Goal: Task Accomplishment & Management: Manage account settings

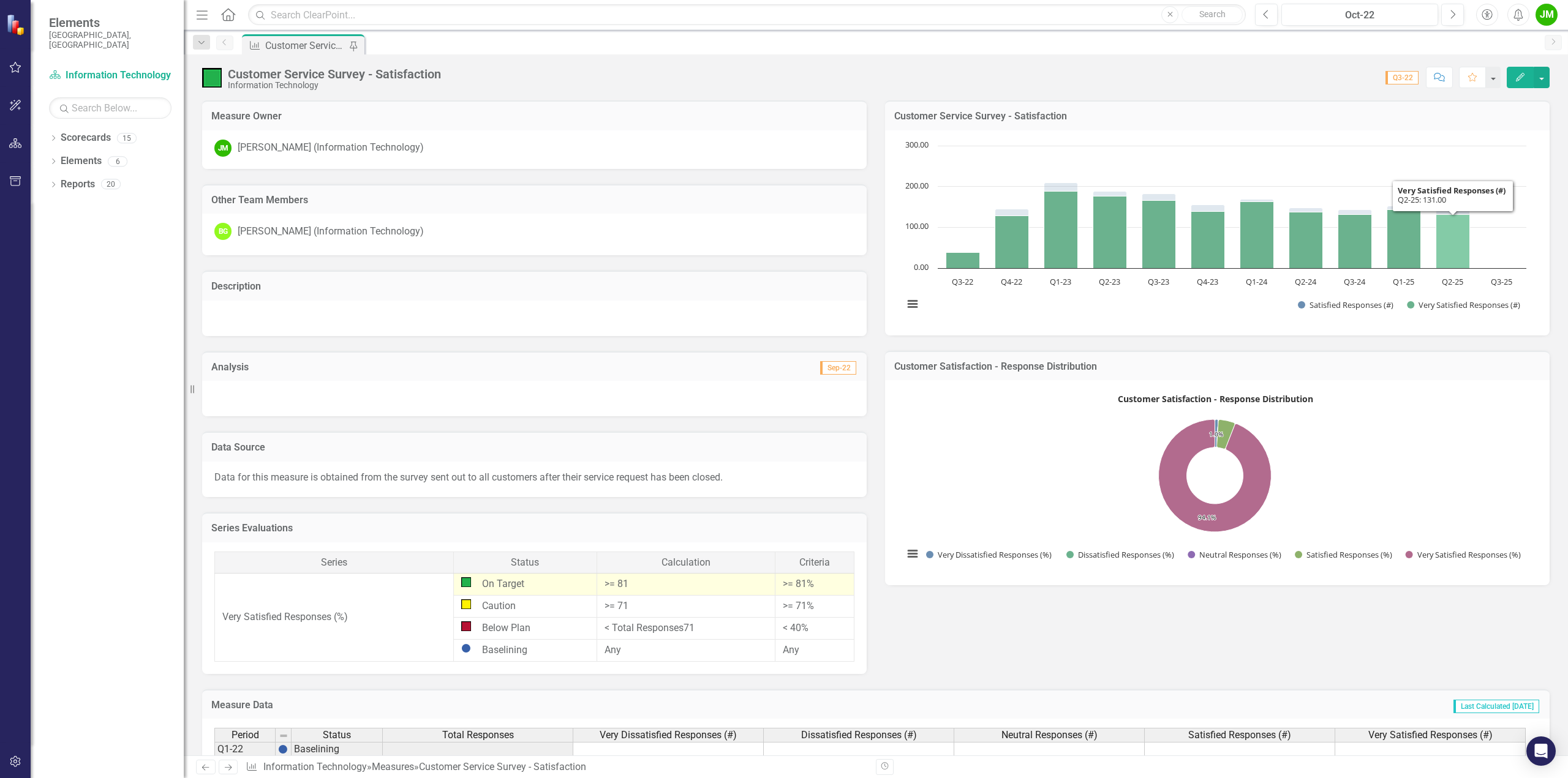
click at [1451, 251] on icon "Q2-25, 131. Very Satisfied Responses (#)." at bounding box center [1452, 242] width 34 height 54
click at [1452, 241] on icon "Q2-25, 131. Very Satisfied Responses (#)." at bounding box center [1452, 242] width 34 height 54
click at [1453, 241] on icon "Q2-25, 131. Very Satisfied Responses (#)." at bounding box center [1452, 242] width 34 height 54
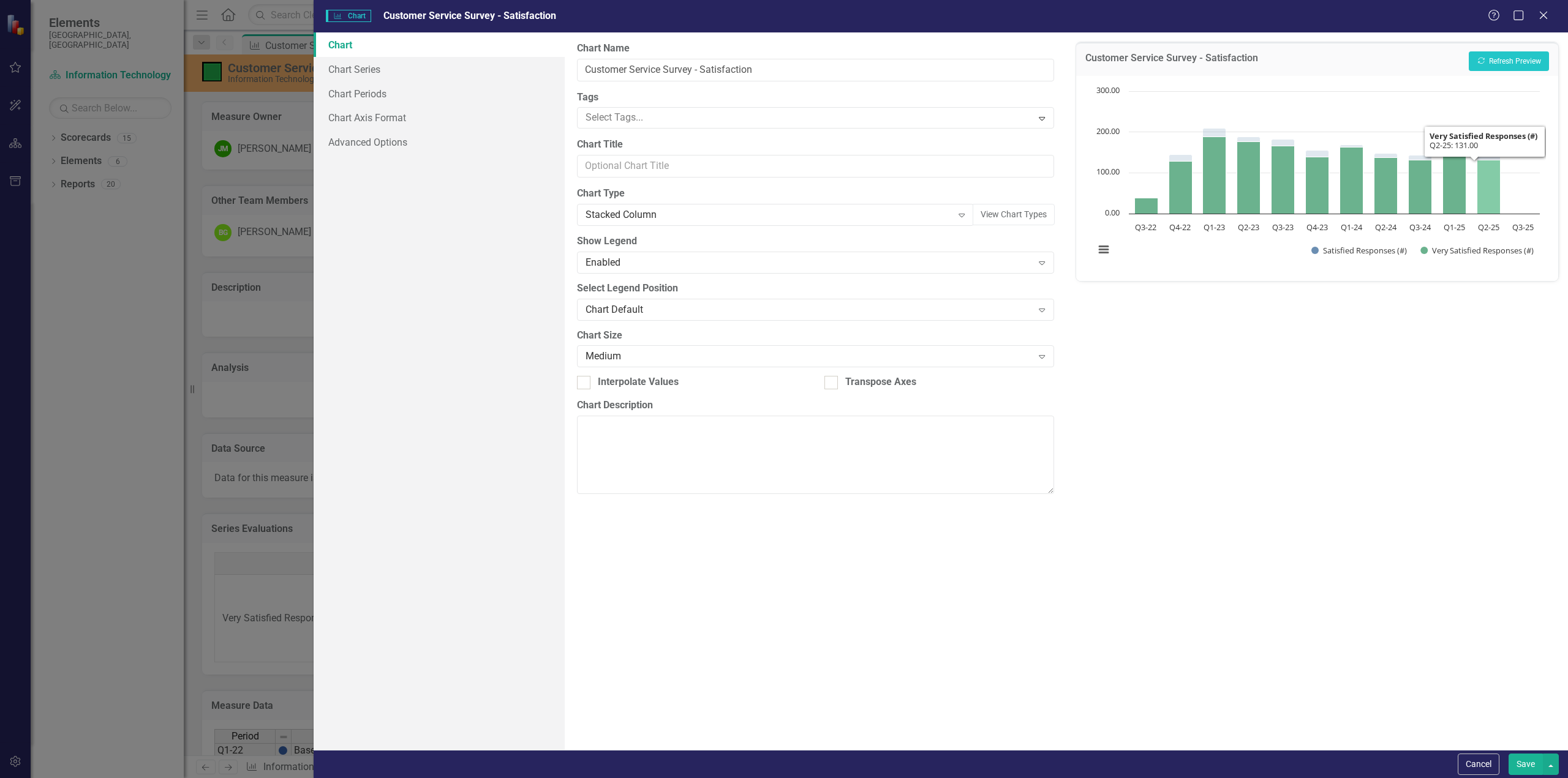
click at [1496, 194] on icon "Q2-25, 131. Very Satisfied Responses (#)." at bounding box center [1488, 187] width 23 height 54
drag, startPoint x: 1546, startPoint y: 14, endPoint x: 1038, endPoint y: 243, distance: 557.2
click at [1546, 14] on icon "Close" at bounding box center [1543, 15] width 13 height 10
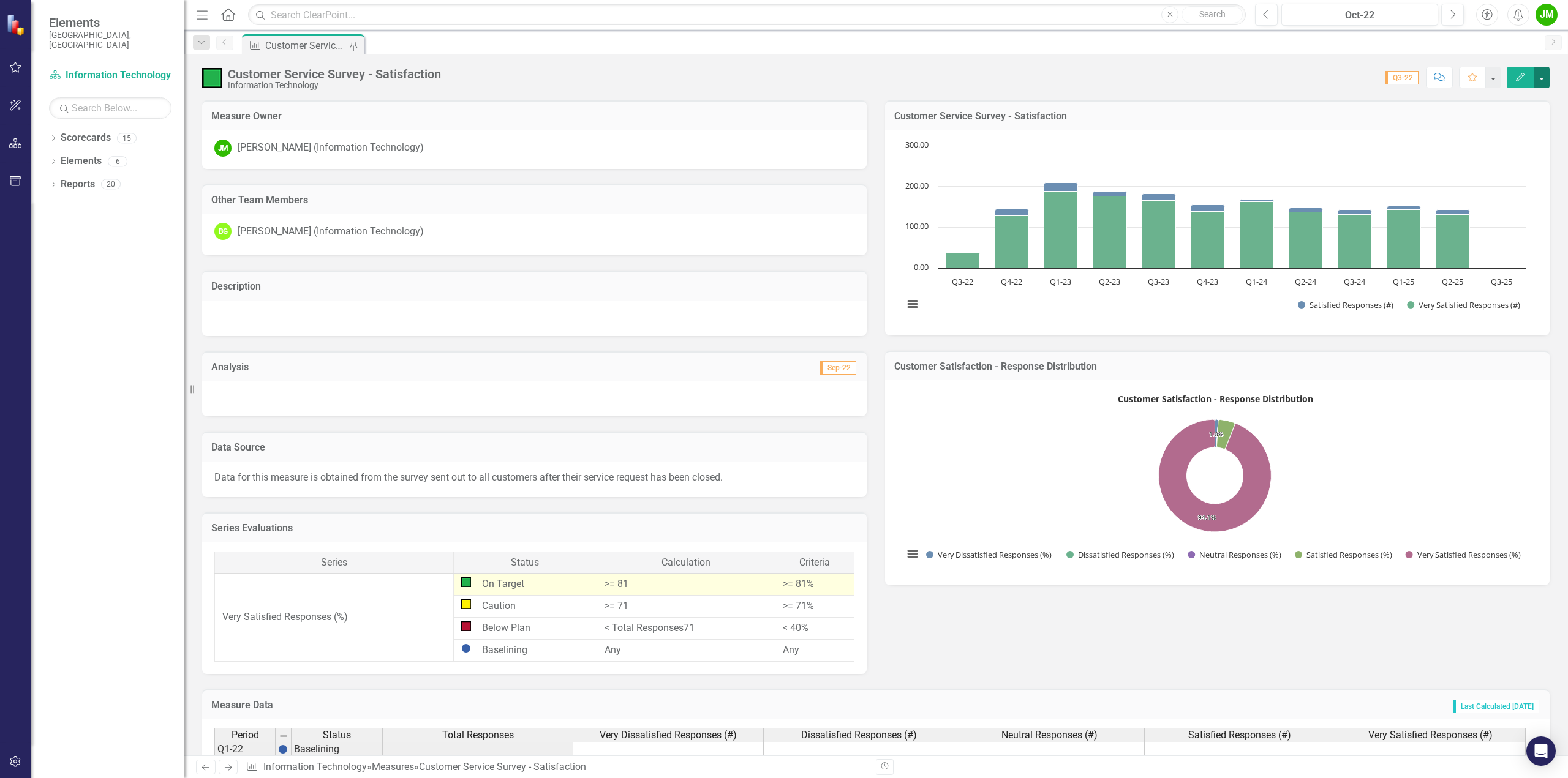
click at [1548, 76] on button "button" at bounding box center [1541, 77] width 16 height 21
click at [1469, 102] on link "Edit Edit Measure" at bounding box center [1489, 100] width 119 height 23
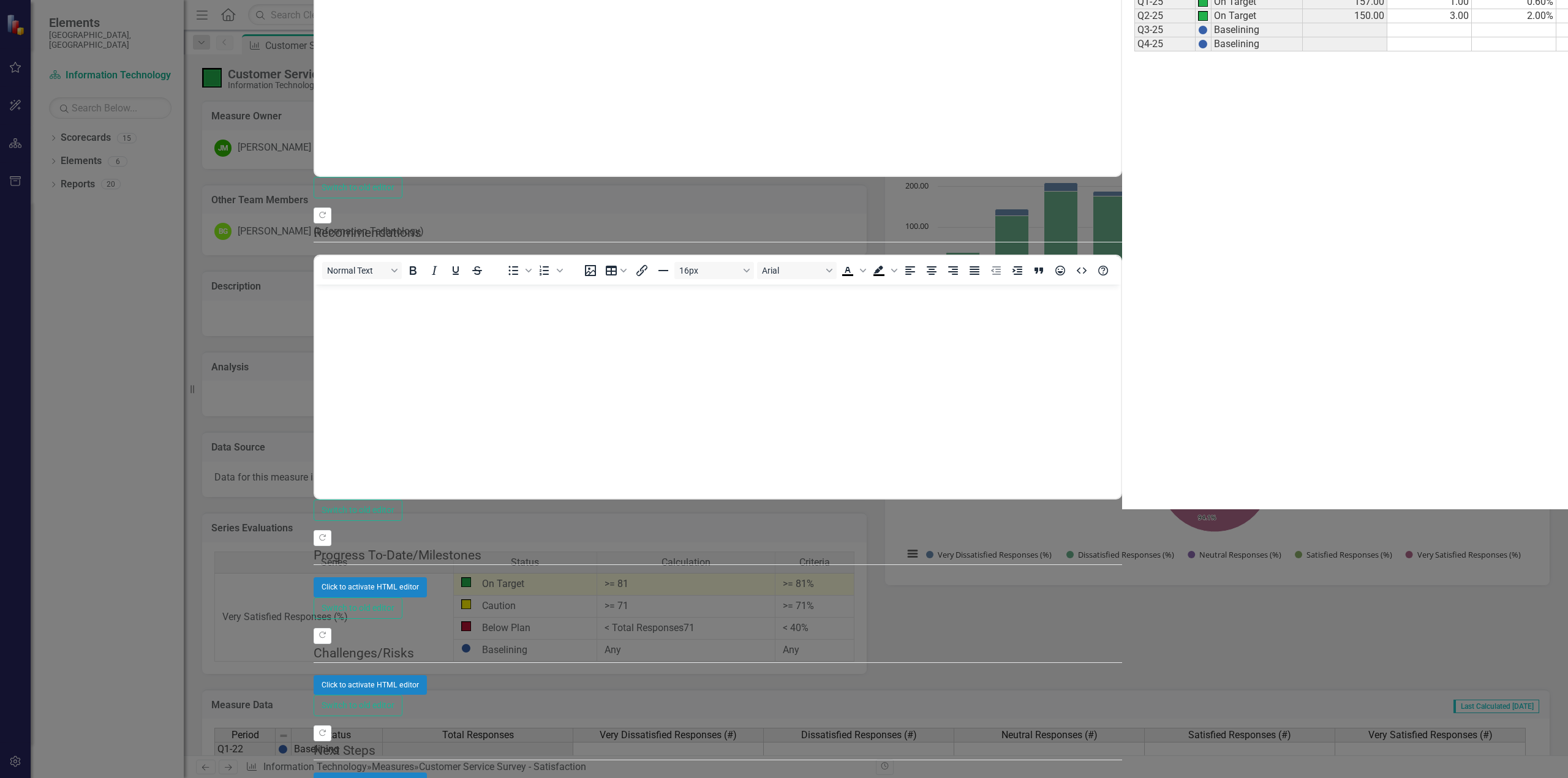
drag, startPoint x: 1514, startPoint y: 261, endPoint x: 1569, endPoint y: 258, distance: 55.1
click at [1567, 258] on html "Accessibility Screen-Reader Guide, Feedback, and Issue Reporting | New window E…" at bounding box center [784, 389] width 1568 height 778
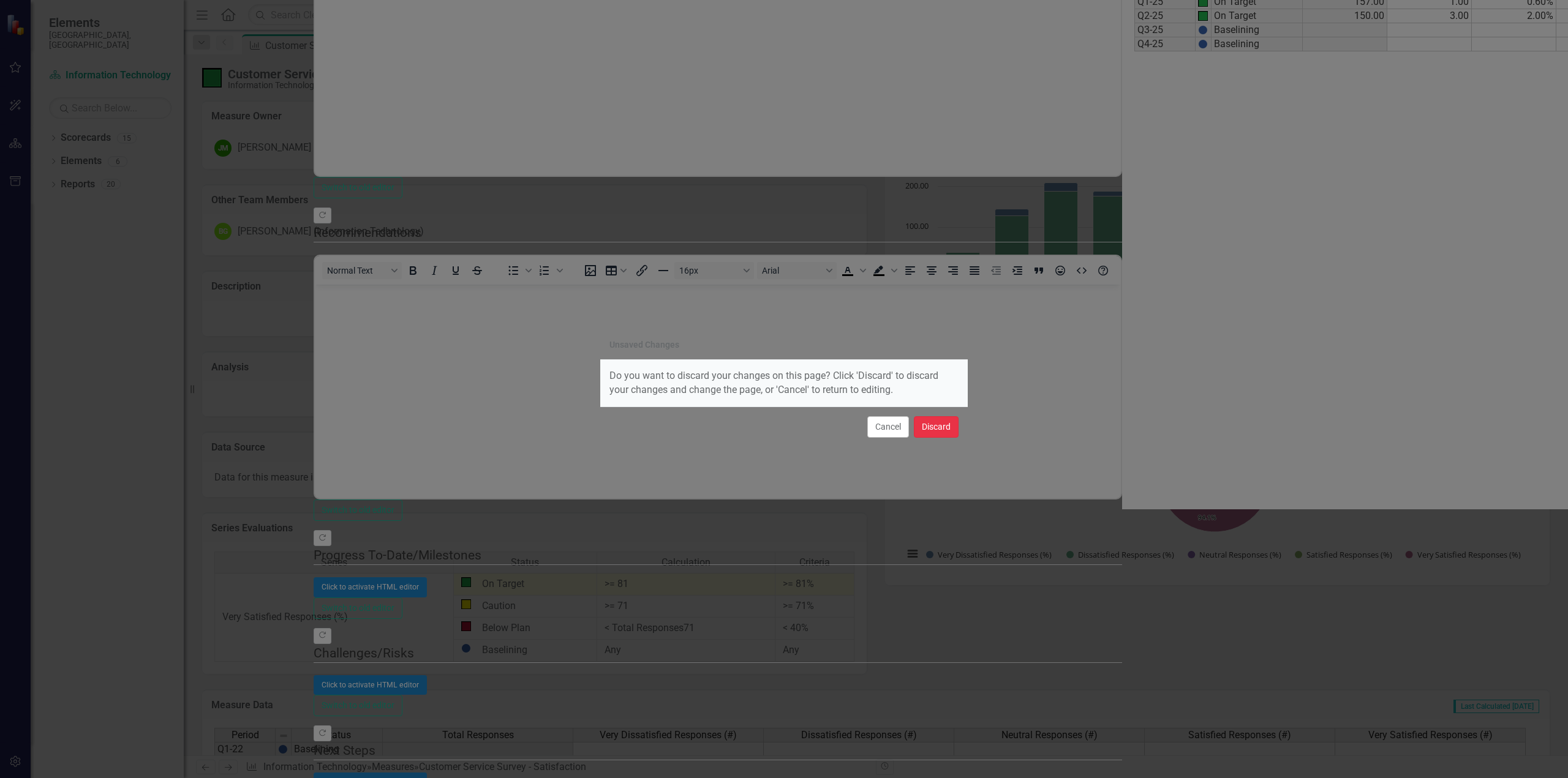
click at [948, 428] on button "Discard" at bounding box center [936, 427] width 44 height 21
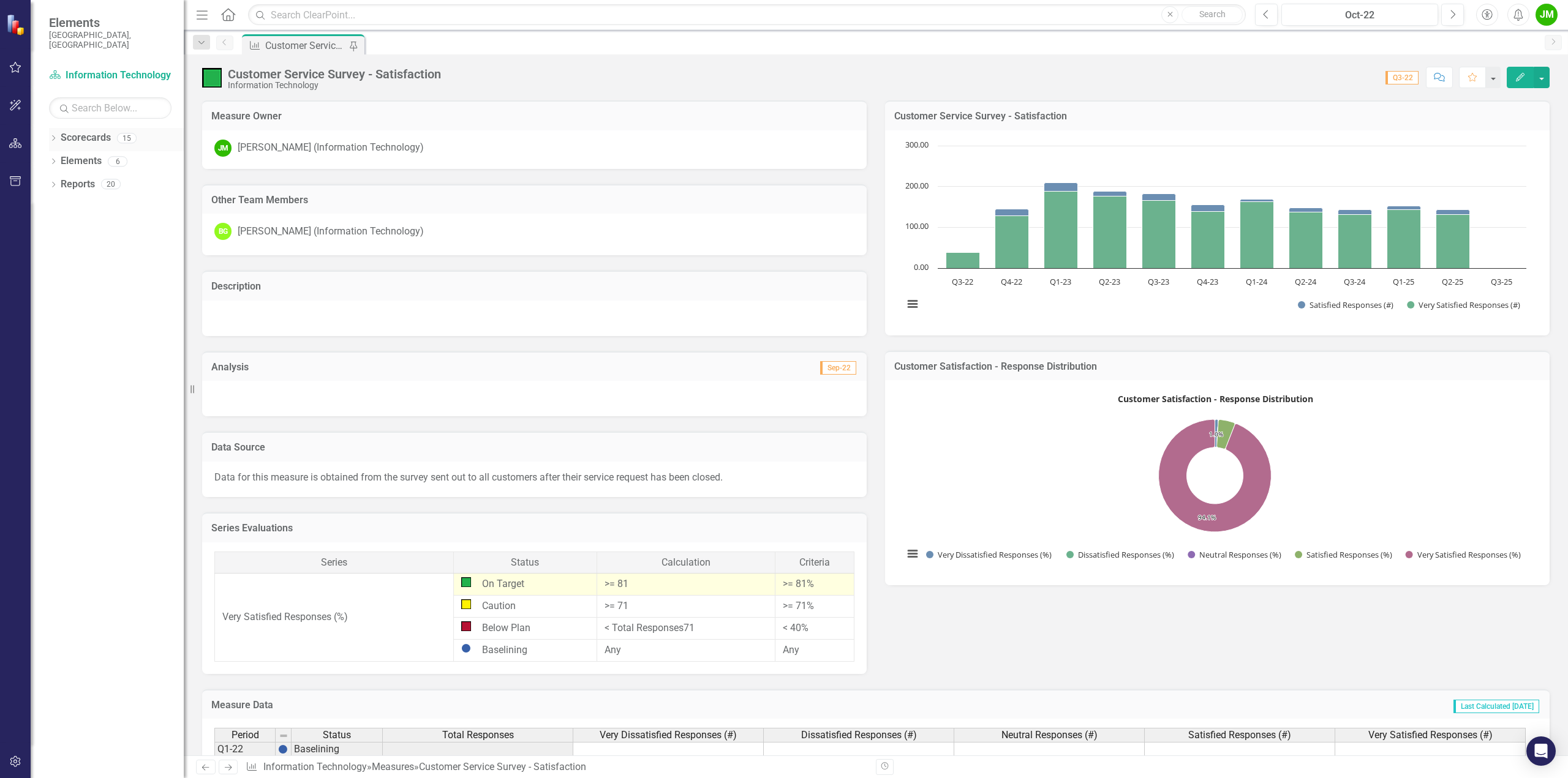
click at [53, 136] on icon "Dropdown" at bounding box center [53, 139] width 9 height 7
drag, startPoint x: 185, startPoint y: 164, endPoint x: 328, endPoint y: 171, distance: 143.2
click at [194, 171] on div "Resize" at bounding box center [189, 389] width 10 height 778
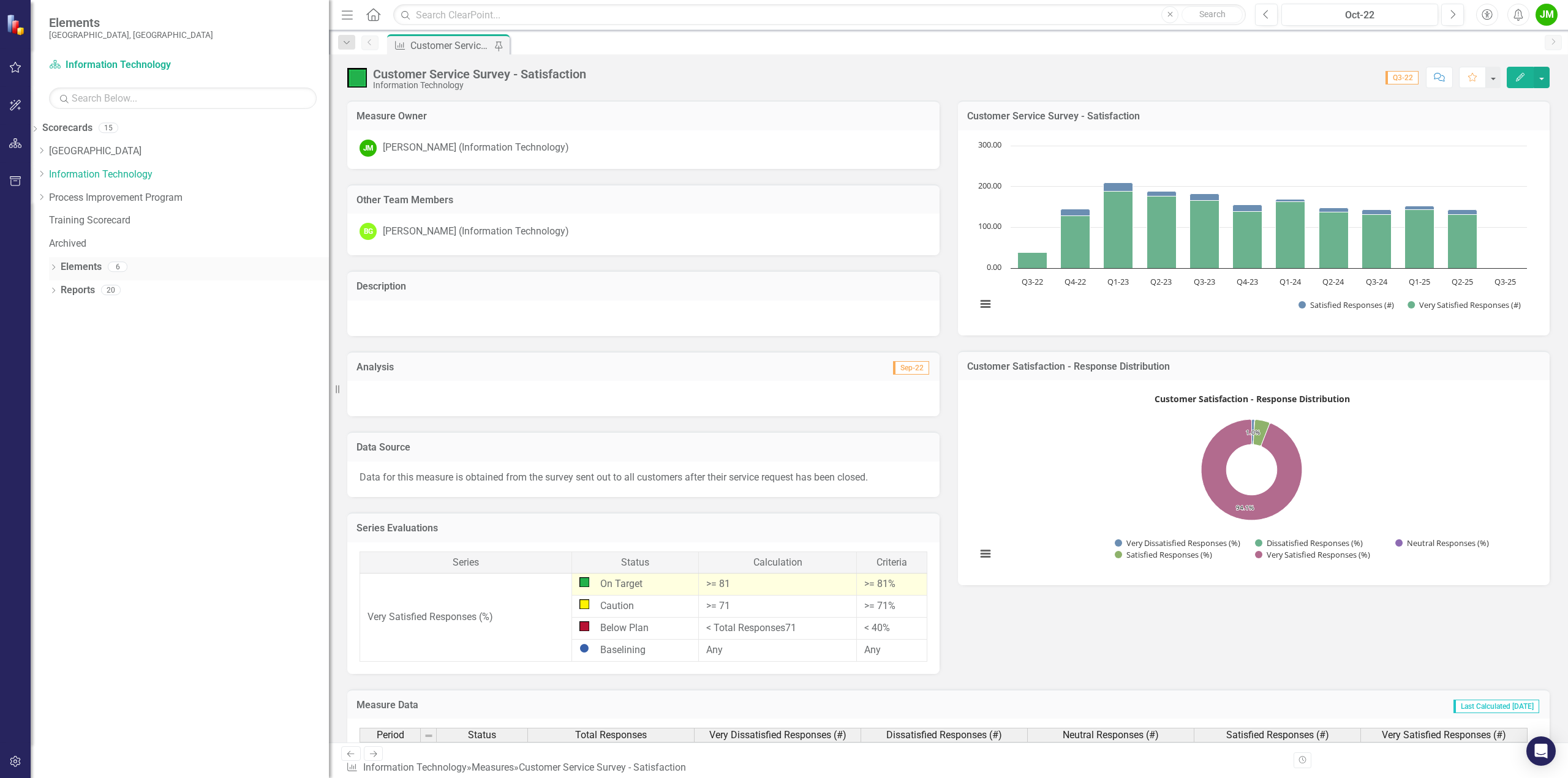
click at [55, 265] on icon "Dropdown" at bounding box center [53, 268] width 9 height 7
click at [45, 312] on icon "Dropdown" at bounding box center [40, 314] width 9 height 7
click at [186, 373] on div "Customer Service Survey - Satisfaction" at bounding box center [145, 376] width 168 height 11
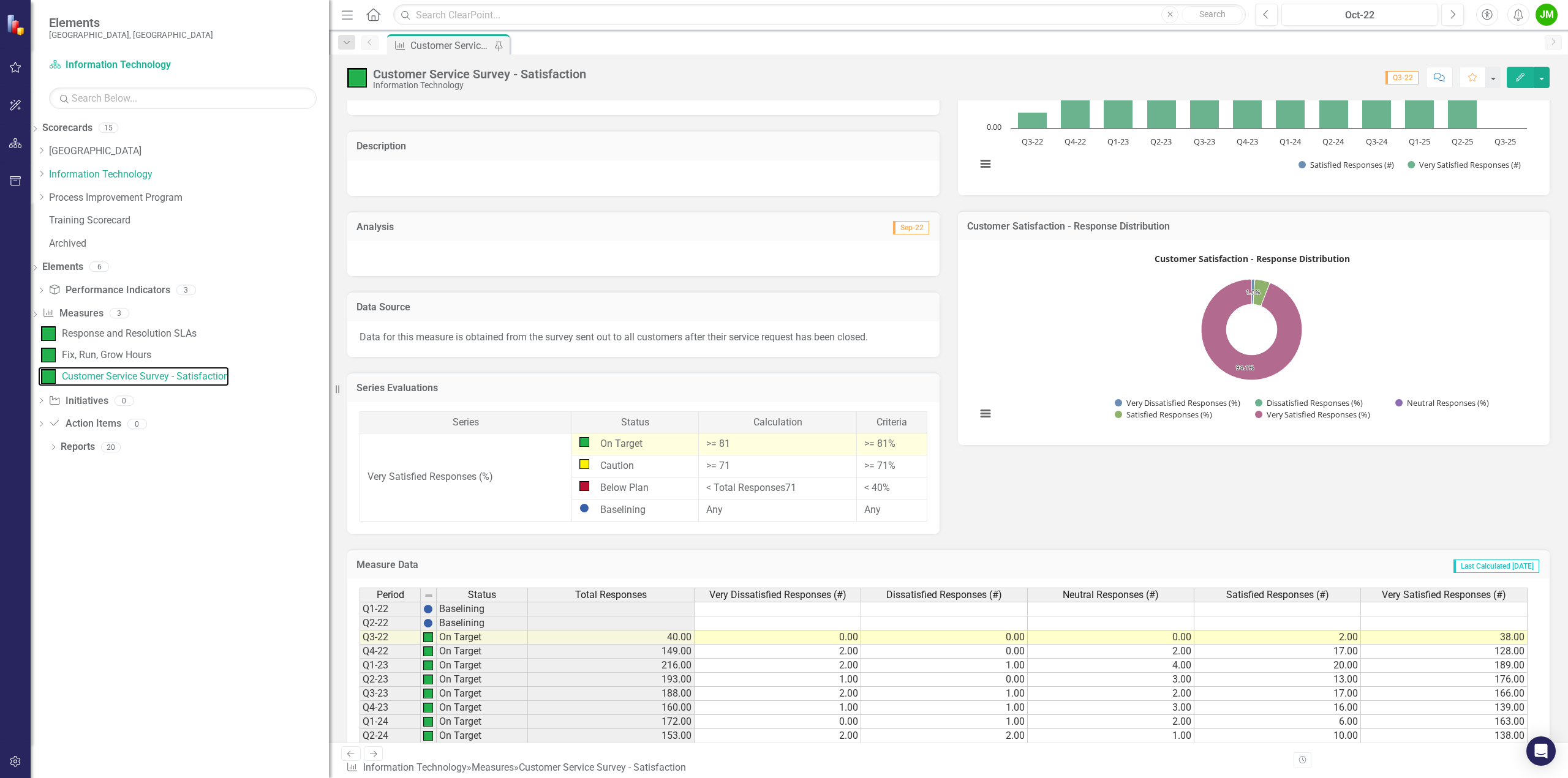
scroll to position [243, 0]
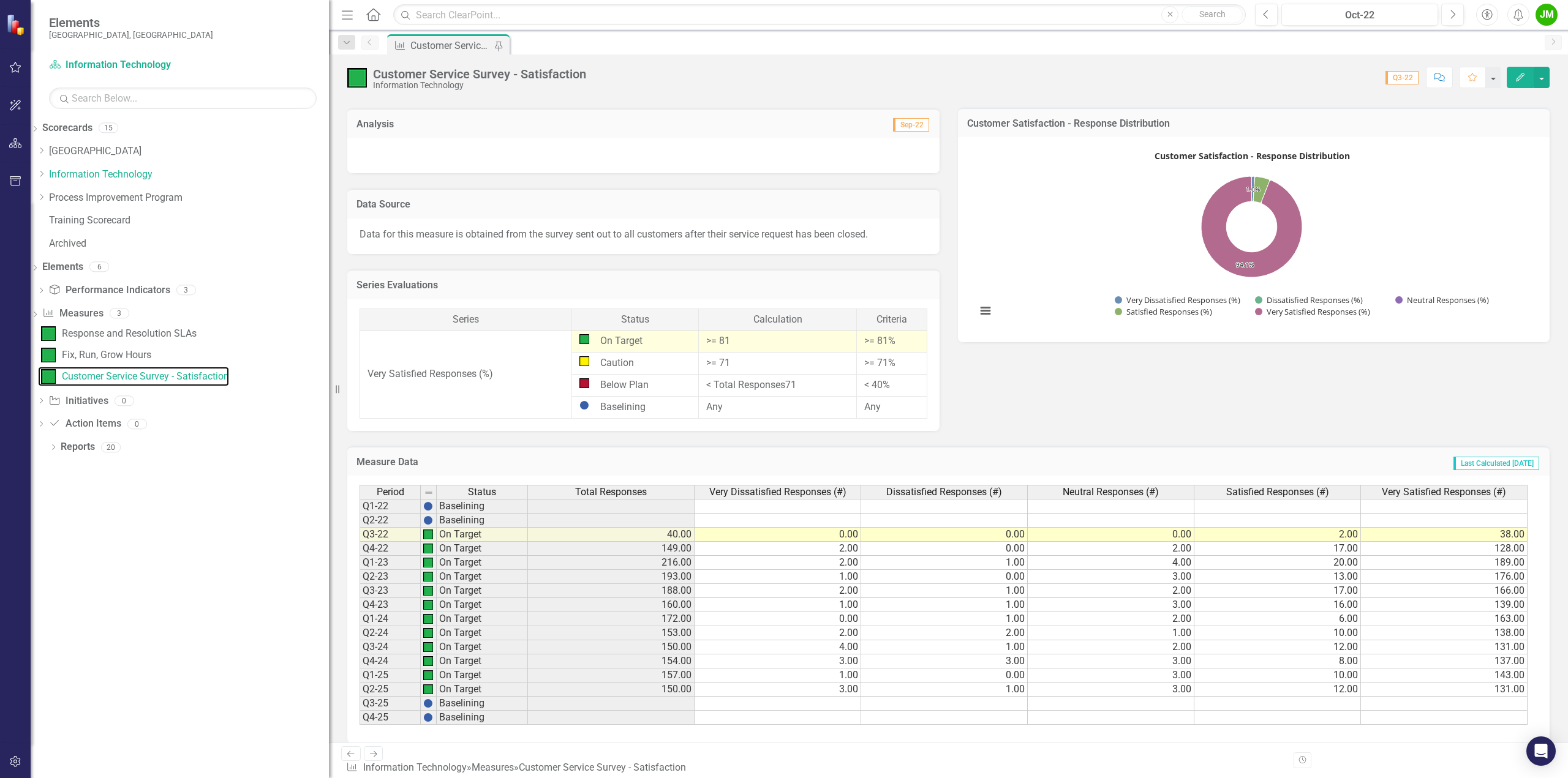
drag, startPoint x: 1029, startPoint y: 588, endPoint x: 1075, endPoint y: 599, distance: 47.3
drag, startPoint x: 1119, startPoint y: 698, endPoint x: 1146, endPoint y: 697, distance: 27.0
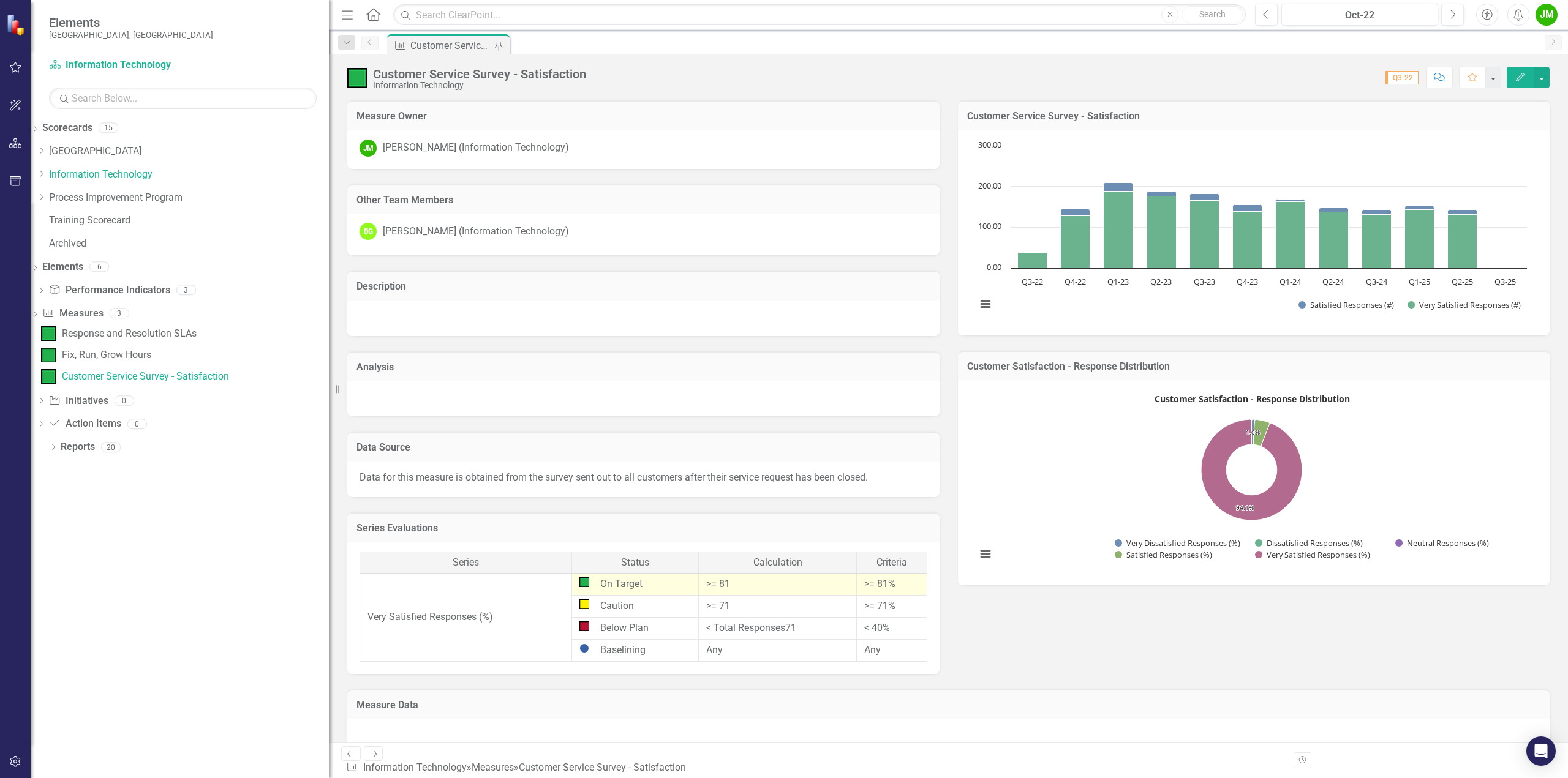
drag, startPoint x: 1112, startPoint y: 700, endPoint x: 1123, endPoint y: 703, distance: 11.4
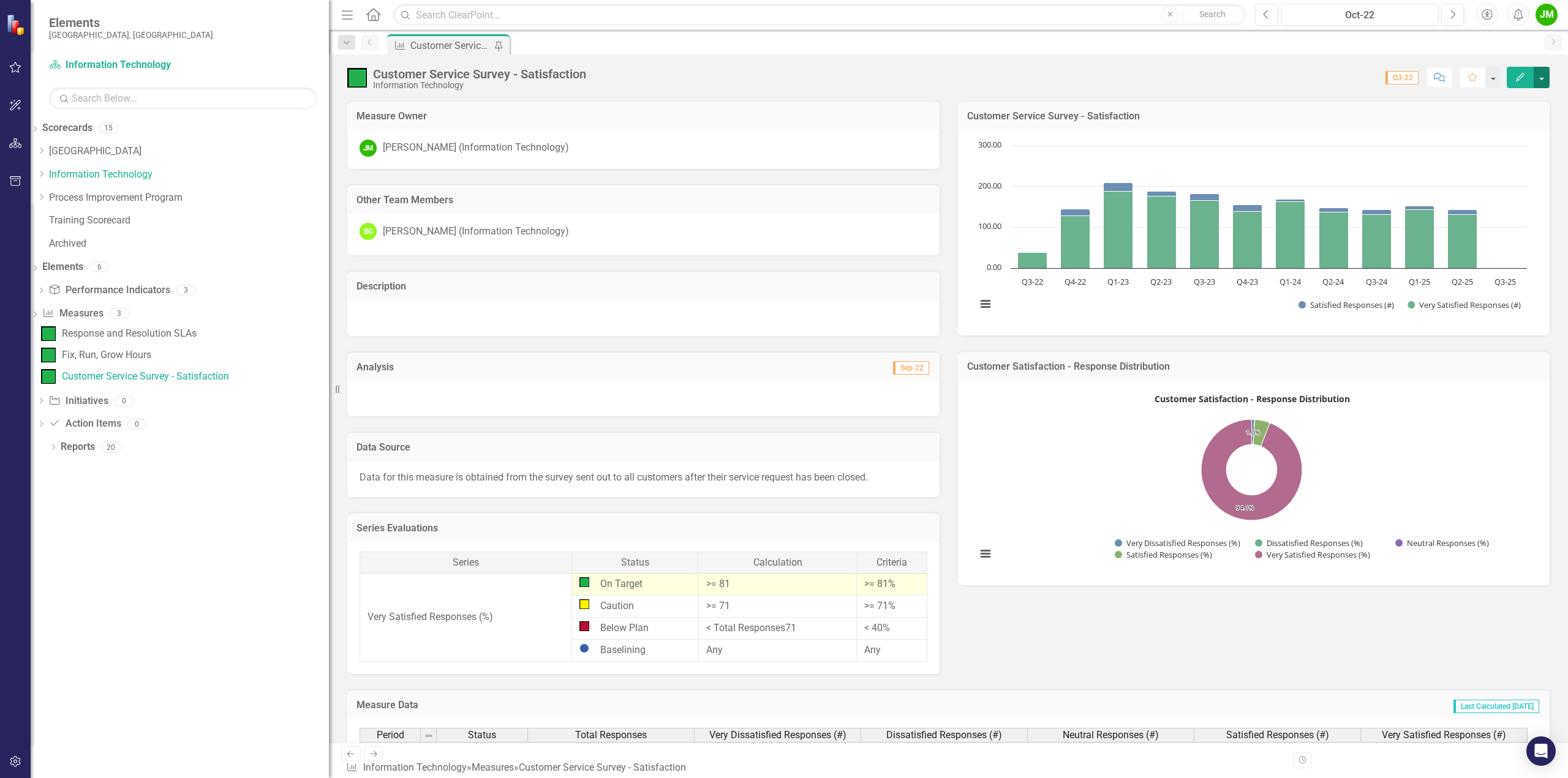
click at [1538, 73] on button "button" at bounding box center [1541, 77] width 16 height 21
click at [1480, 103] on link "Edit Edit Measure" at bounding box center [1489, 100] width 119 height 23
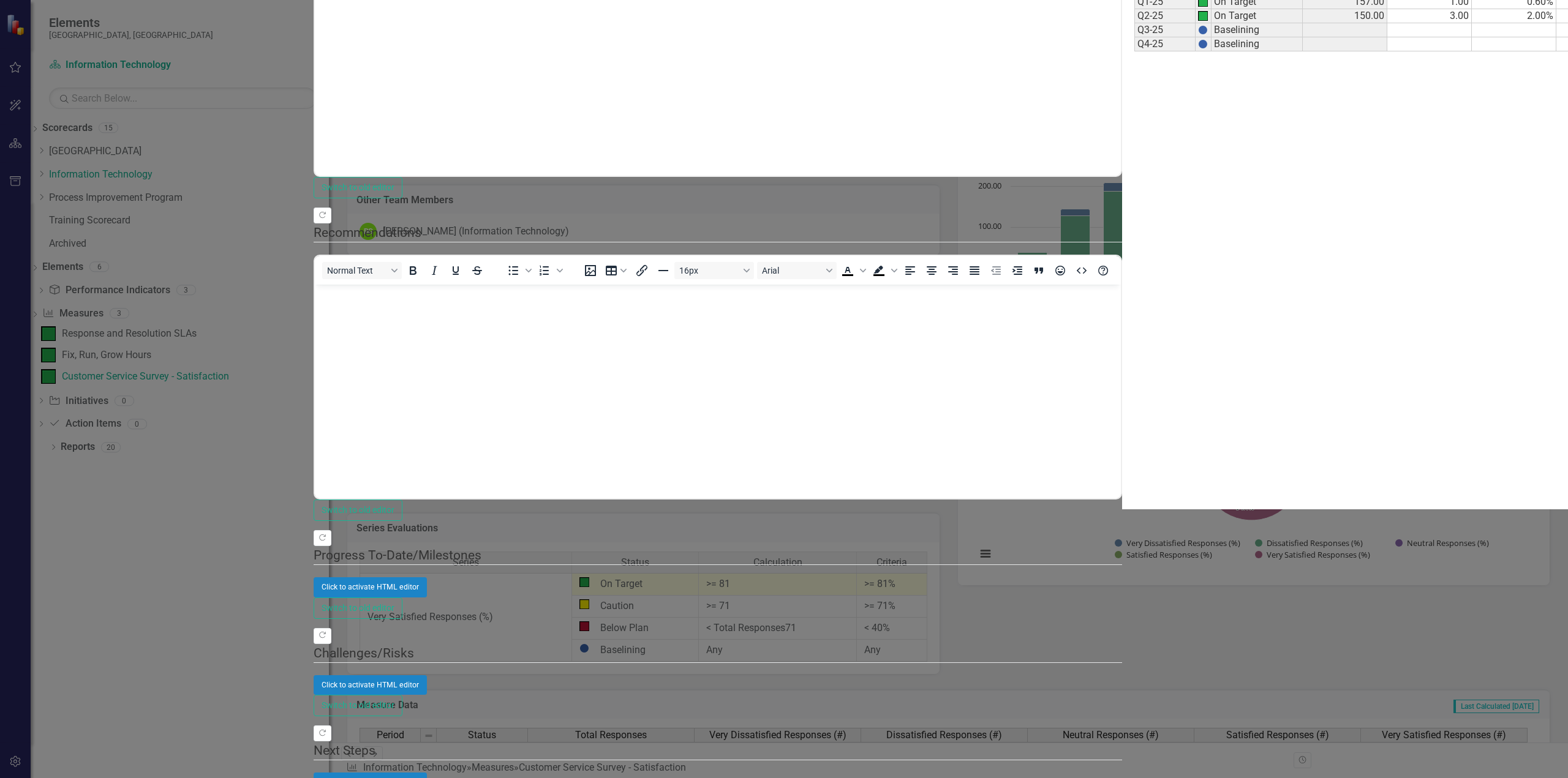
click at [1302, 23] on td "150.00" at bounding box center [1345, 16] width 85 height 14
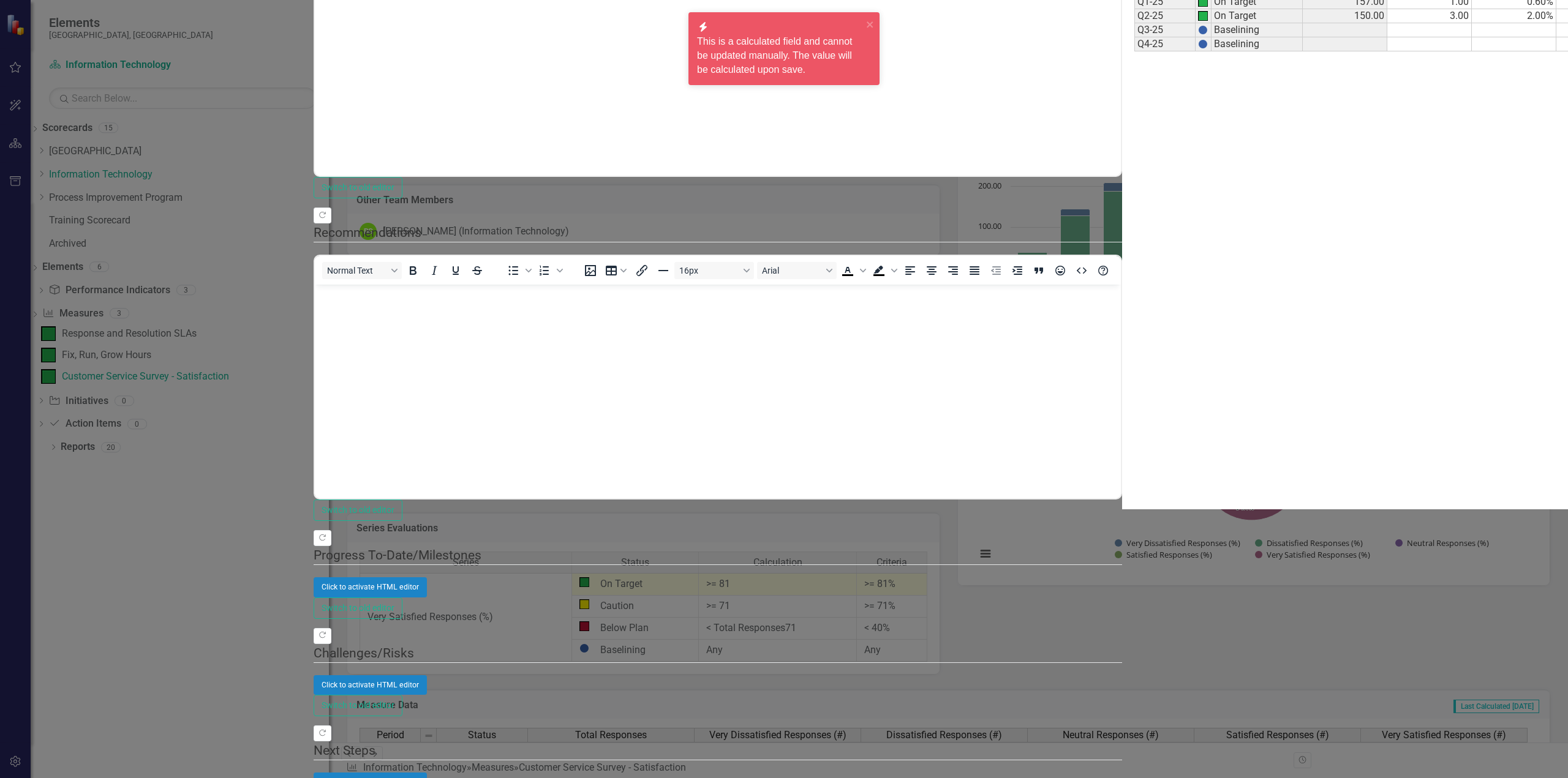
drag, startPoint x: 990, startPoint y: 401, endPoint x: 922, endPoint y: 395, distance: 68.3
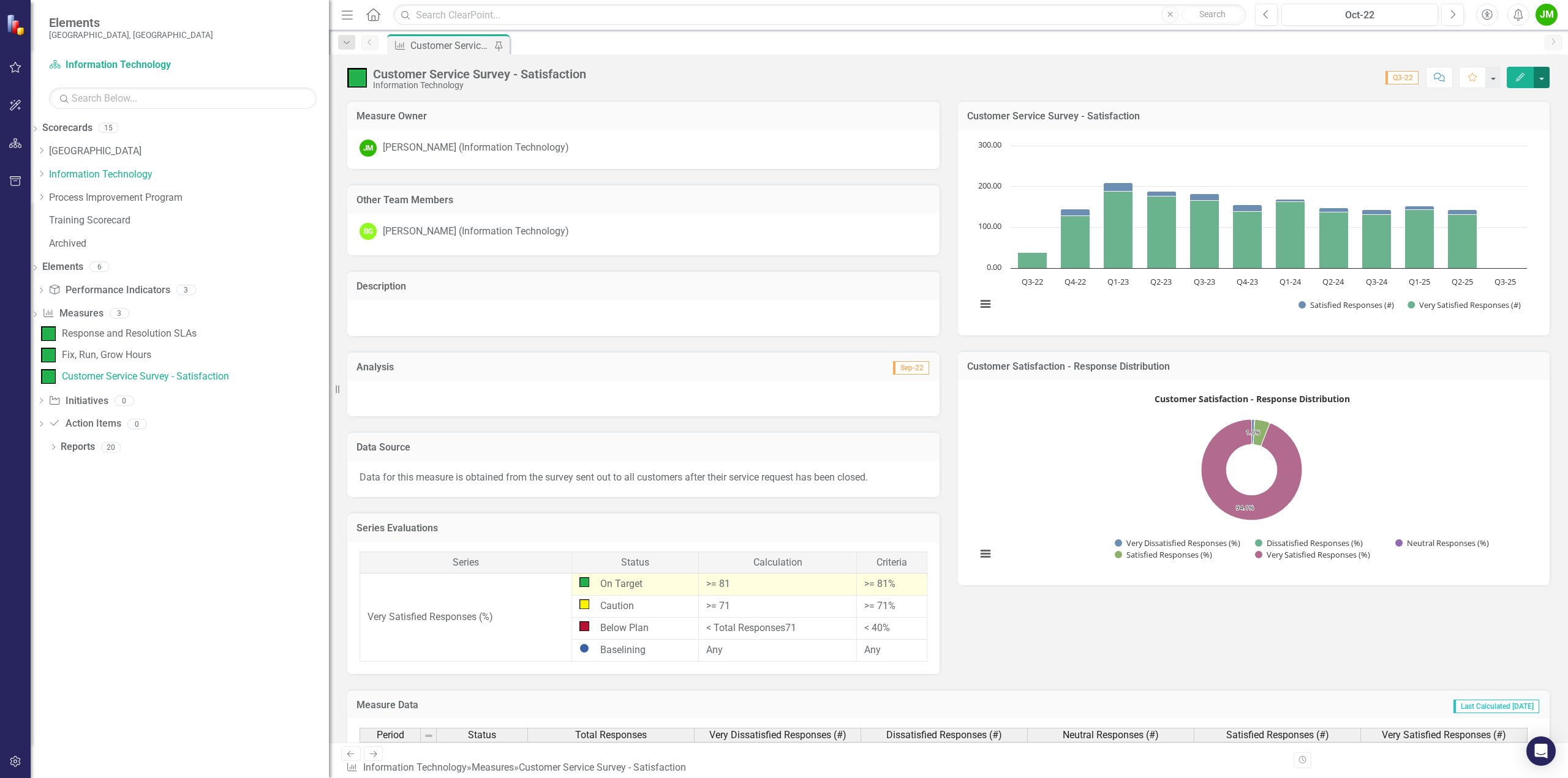
click at [1546, 78] on button "button" at bounding box center [1541, 77] width 16 height 21
click at [1519, 102] on link "Edit Edit Measure" at bounding box center [1489, 100] width 119 height 23
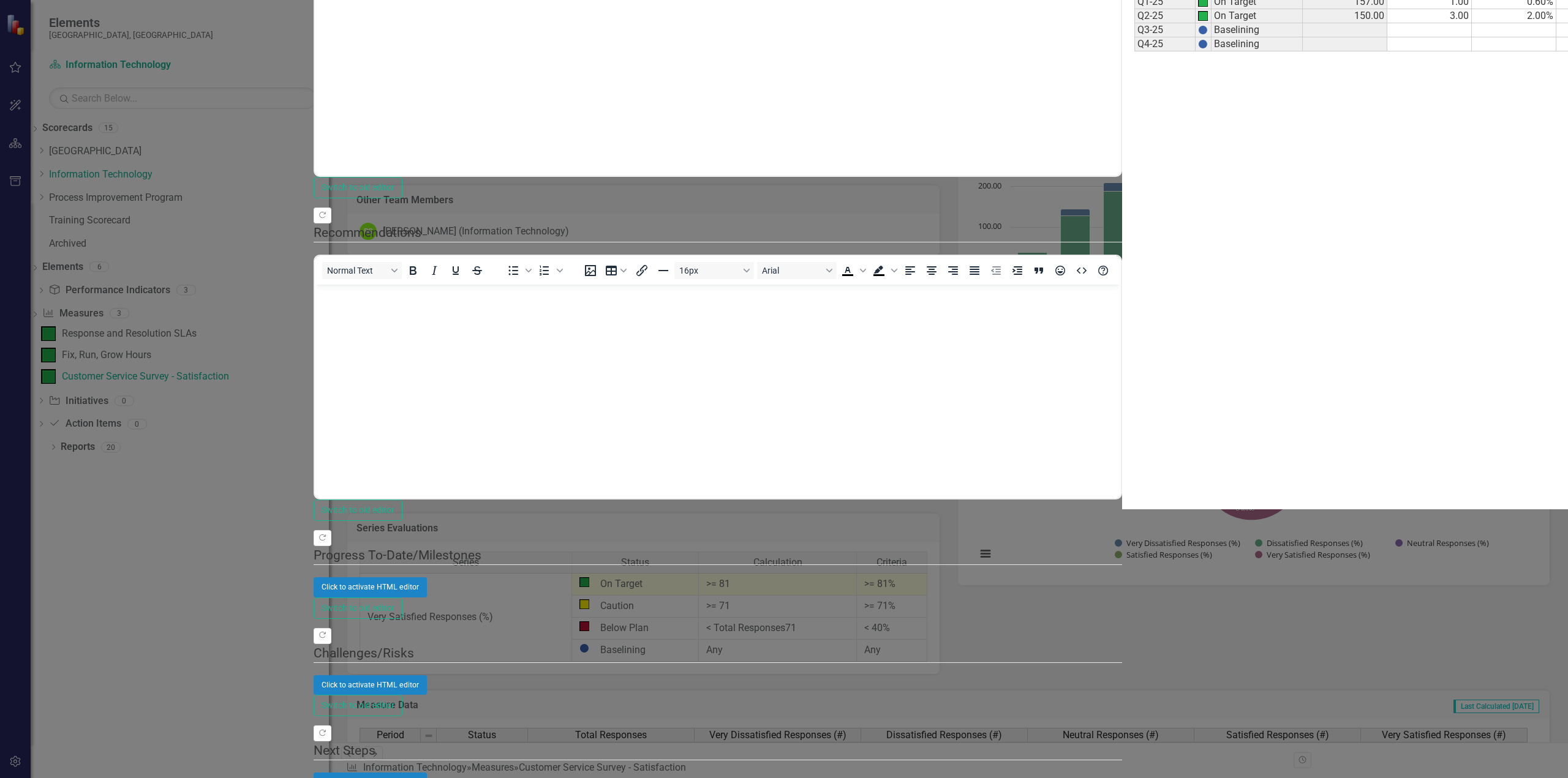
drag, startPoint x: 947, startPoint y: 256, endPoint x: 958, endPoint y: 290, distance: 35.7
click at [1555, 23] on td "1.00" at bounding box center [1598, 16] width 85 height 14
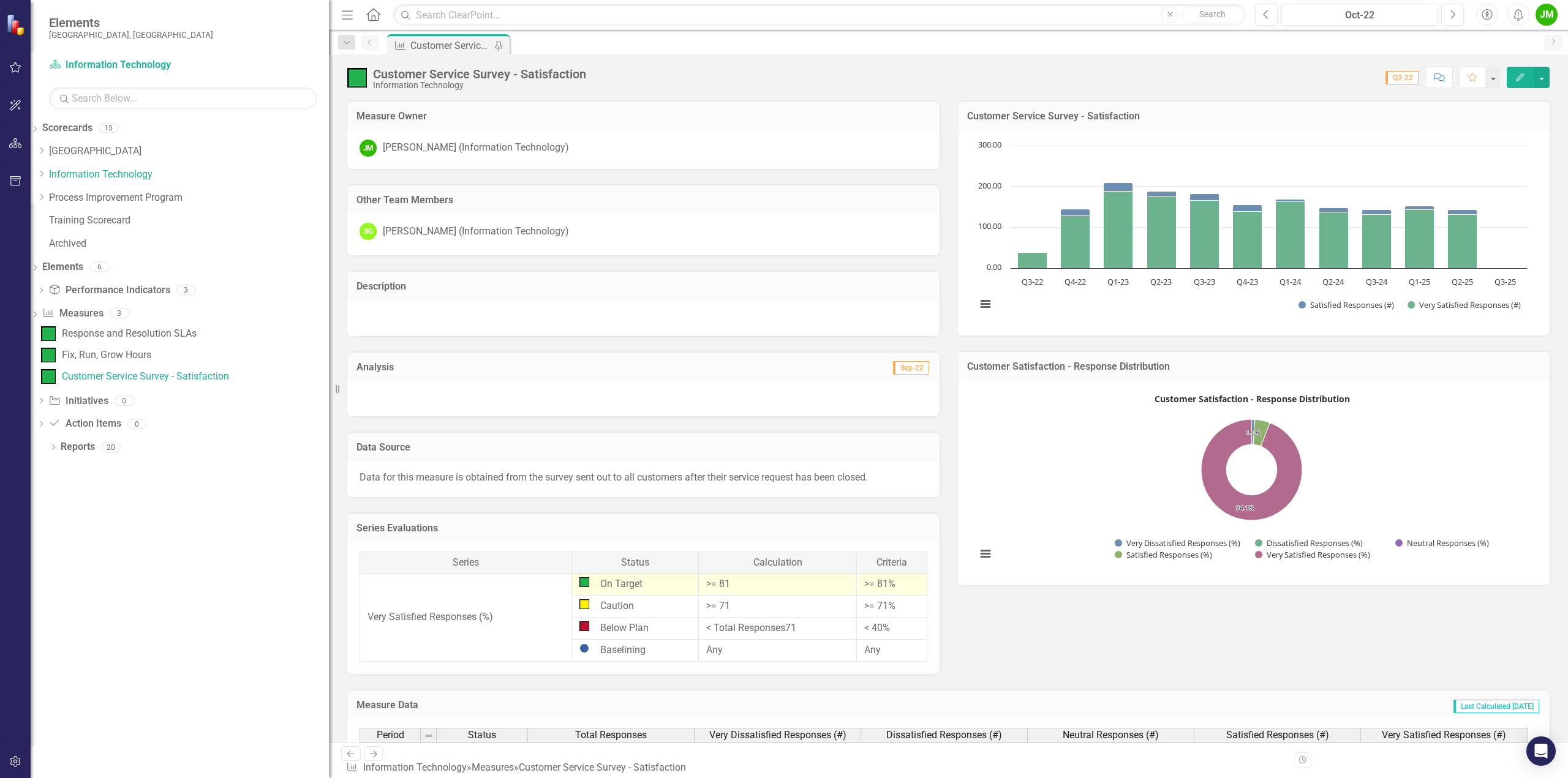
drag, startPoint x: 910, startPoint y: 609, endPoint x: 637, endPoint y: 603, distance: 273.1
click at [612, 604] on tr "Caution >= 71 >= 71%" at bounding box center [643, 607] width 567 height 22
click at [151, 346] on link "Fix, Run, Grow Hours" at bounding box center [94, 355] width 114 height 19
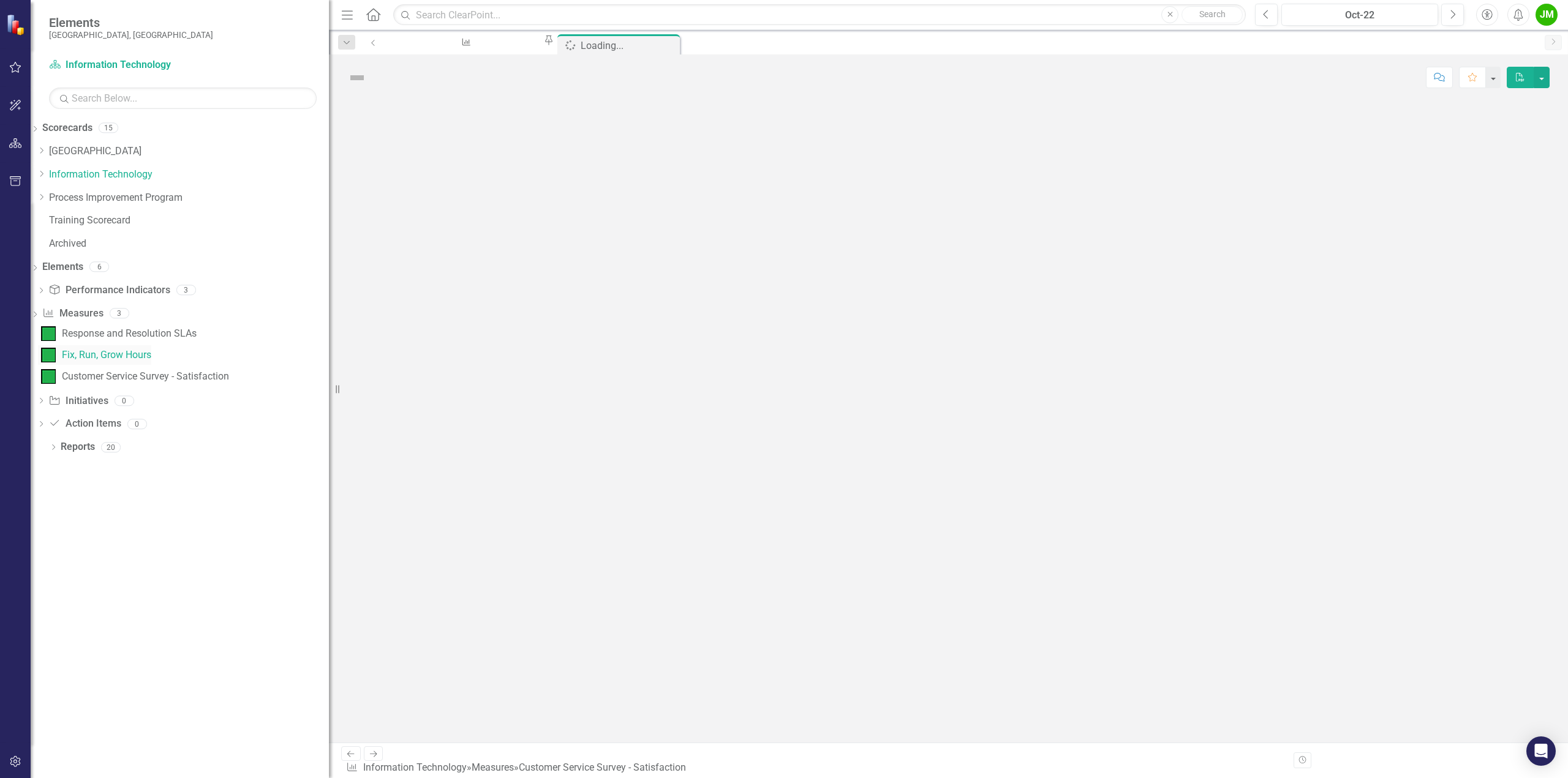
click at [151, 350] on div "Fix, Run, Grow Hours" at bounding box center [106, 354] width 90 height 11
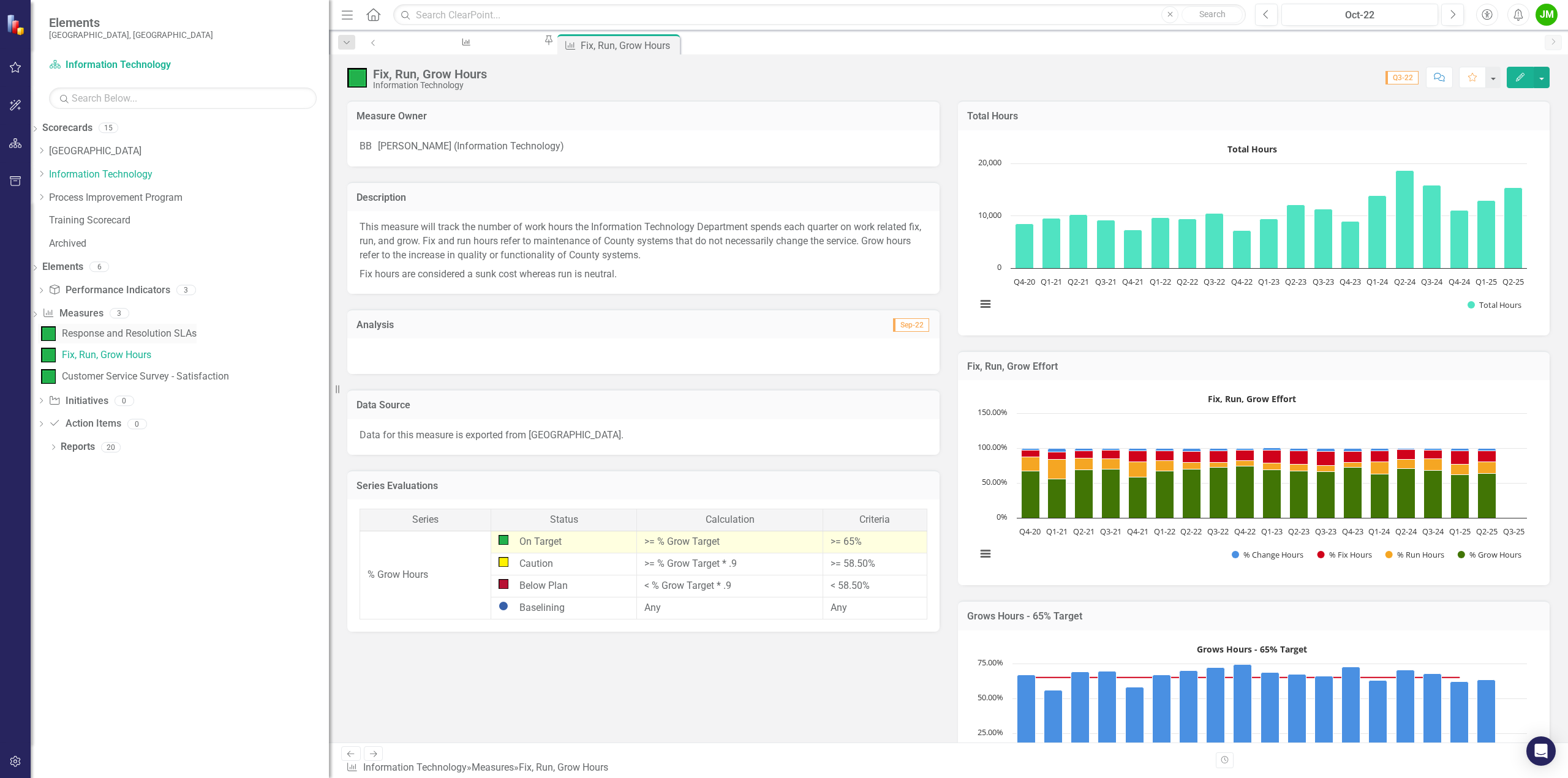
drag, startPoint x: 172, startPoint y: 337, endPoint x: 144, endPoint y: 338, distance: 28.0
click at [172, 337] on div "Response and Resolution SLAs" at bounding box center [129, 333] width 135 height 11
